Goal: Task Accomplishment & Management: Manage account settings

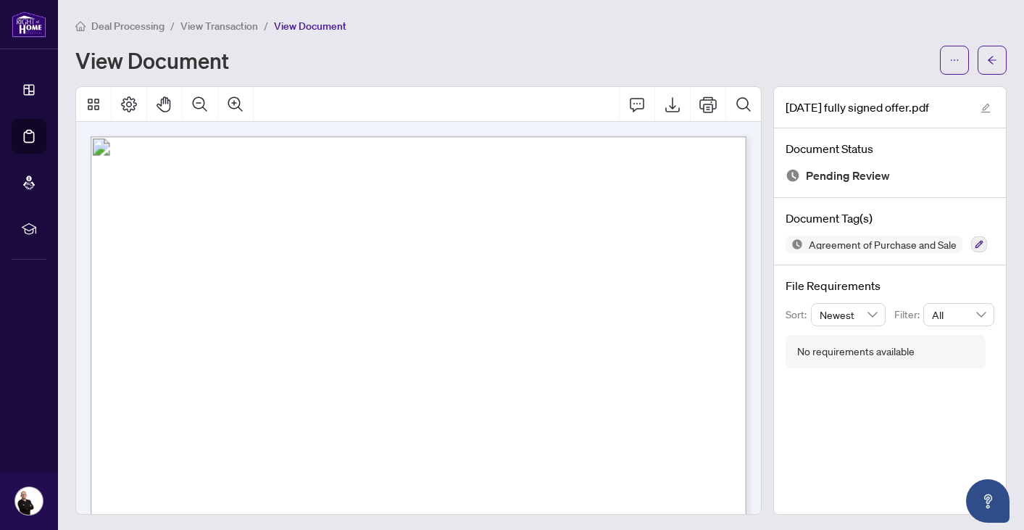
scroll to position [3071, 0]
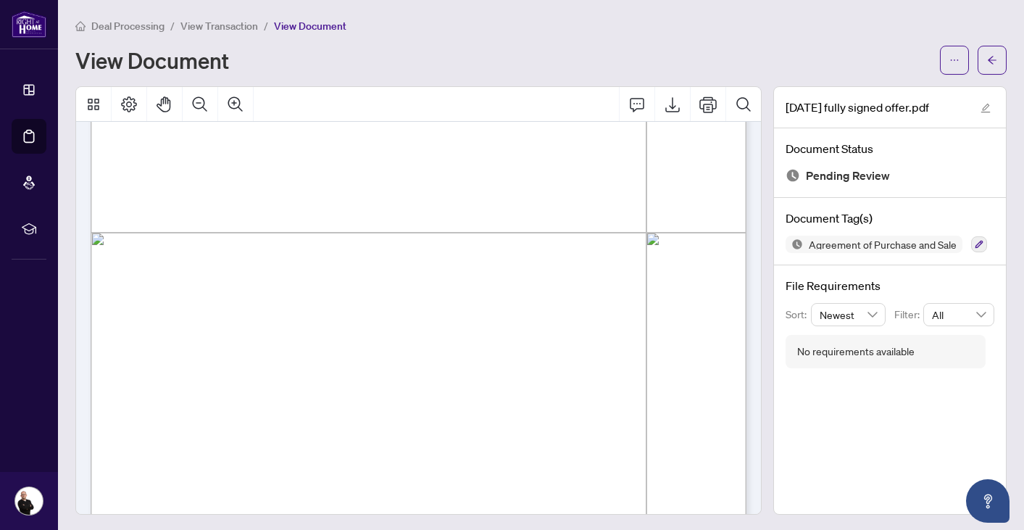
click at [142, 28] on span "Deal Processing" at bounding box center [127, 26] width 73 height 13
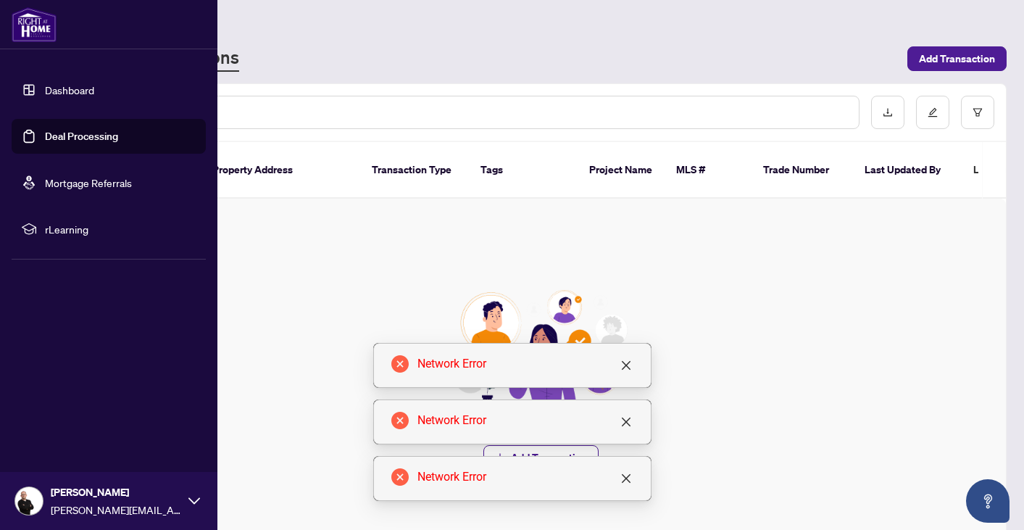
click at [45, 91] on link "Dashboard" at bounding box center [69, 89] width 49 height 13
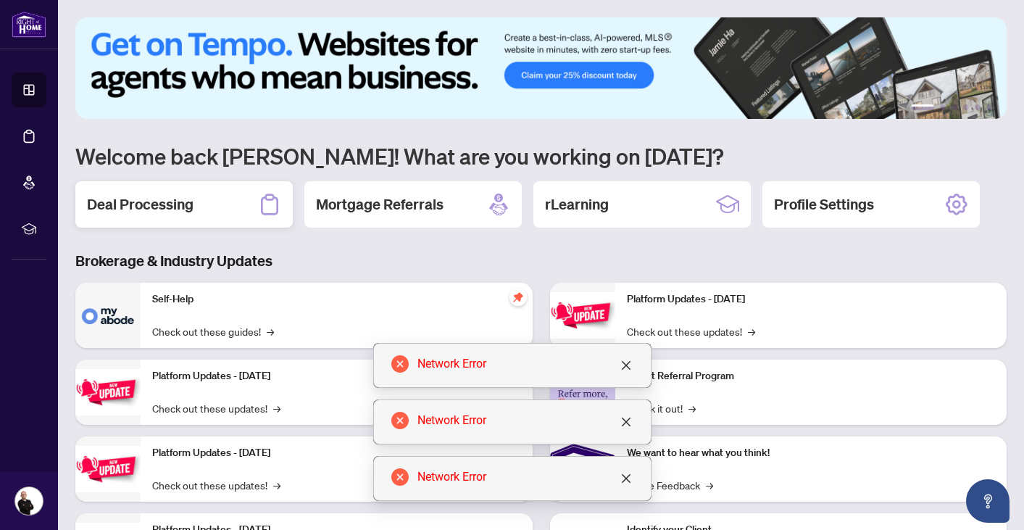
click at [151, 207] on h2 "Deal Processing" at bounding box center [140, 204] width 107 height 20
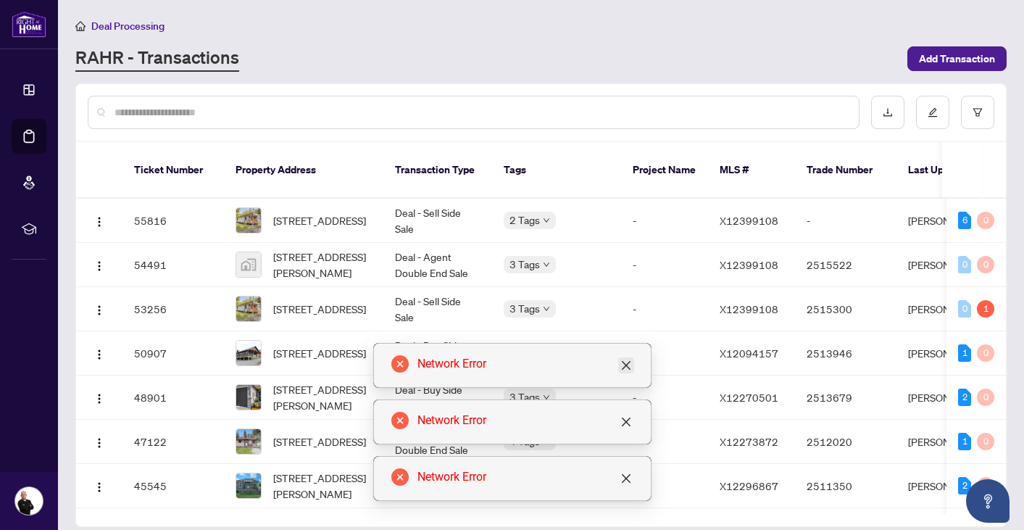
click at [626, 366] on icon "close" at bounding box center [627, 366] width 12 height 12
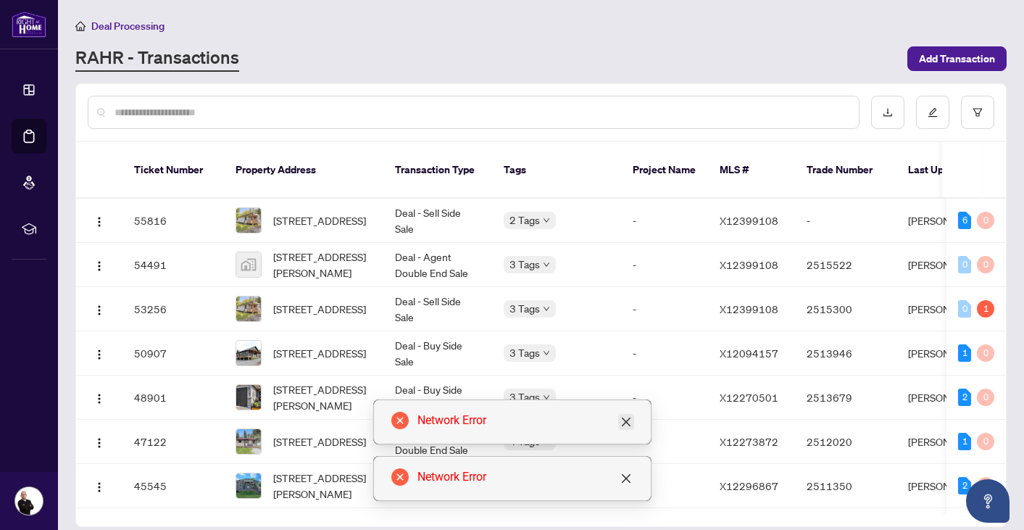
click at [628, 423] on icon "close" at bounding box center [627, 422] width 12 height 12
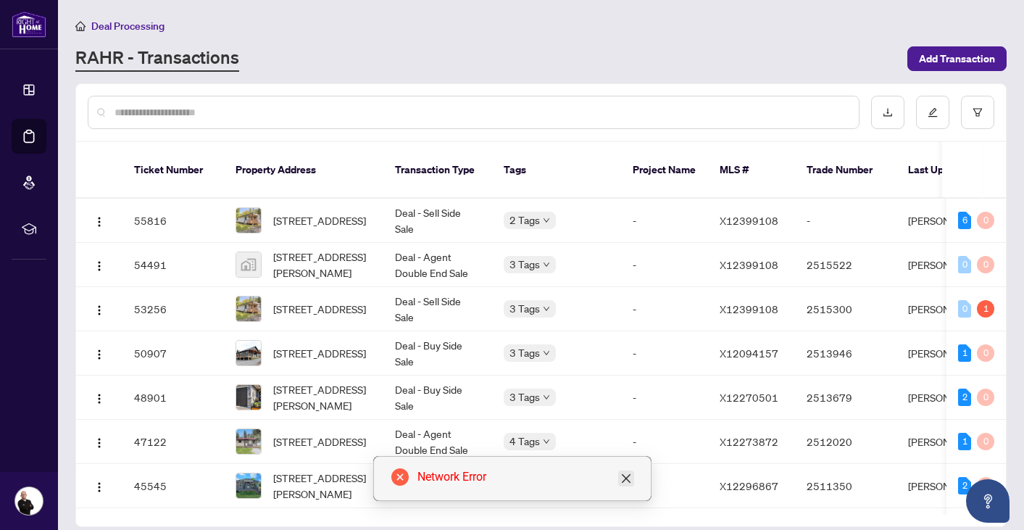
click at [631, 477] on icon "close" at bounding box center [627, 479] width 12 height 12
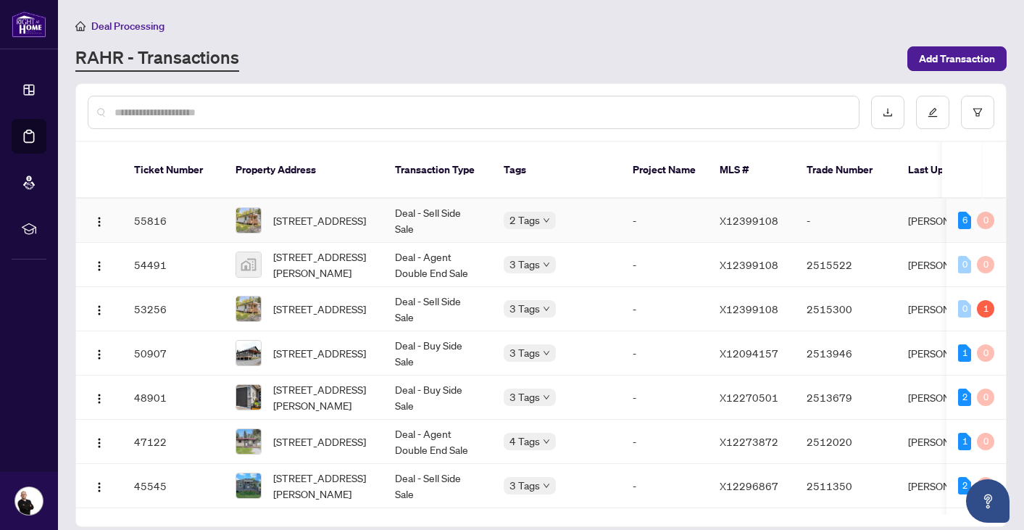
click at [154, 205] on td "55816" at bounding box center [173, 221] width 101 height 44
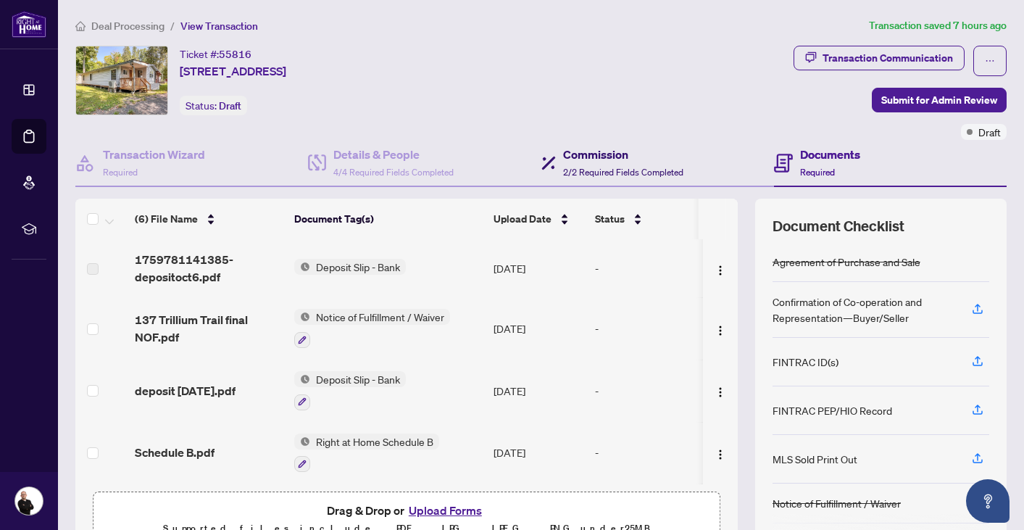
click at [604, 170] on span "2/2 Required Fields Completed" at bounding box center [623, 172] width 120 height 11
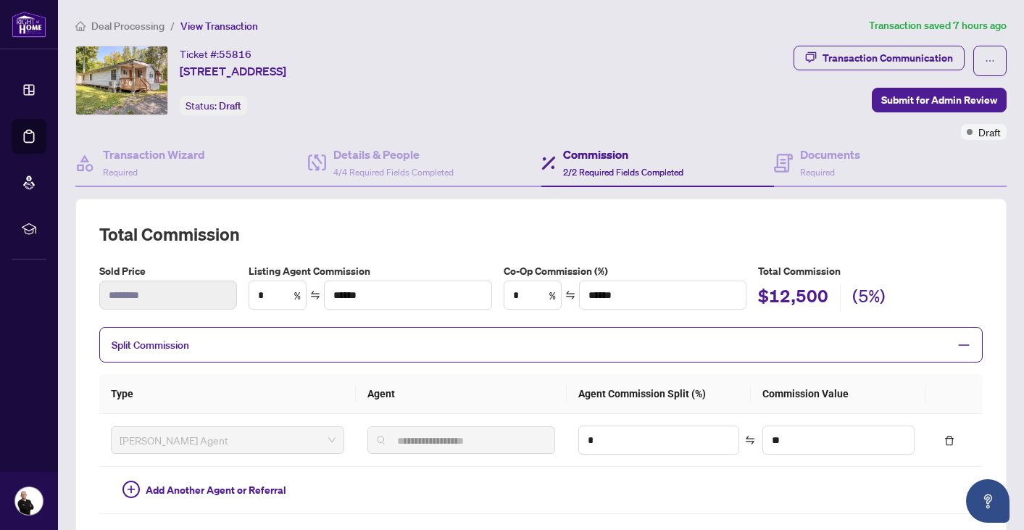
click at [123, 25] on span "Deal Processing" at bounding box center [127, 26] width 73 height 13
